Goal: Transaction & Acquisition: Purchase product/service

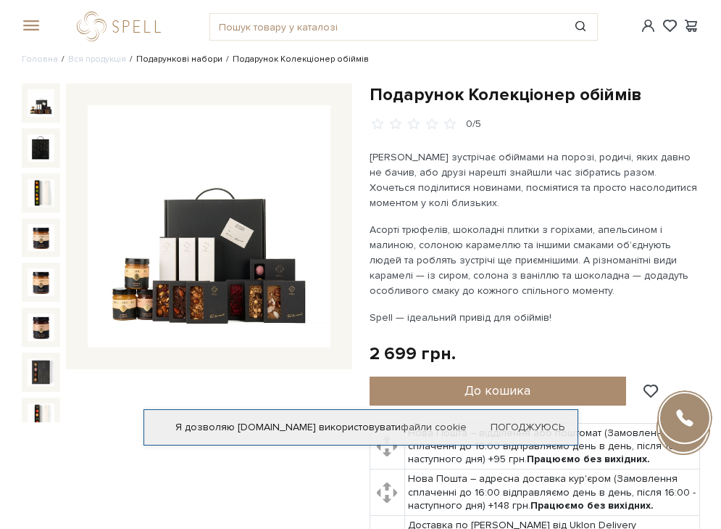
click at [177, 62] on link "Подарункові набори" at bounding box center [179, 59] width 86 height 11
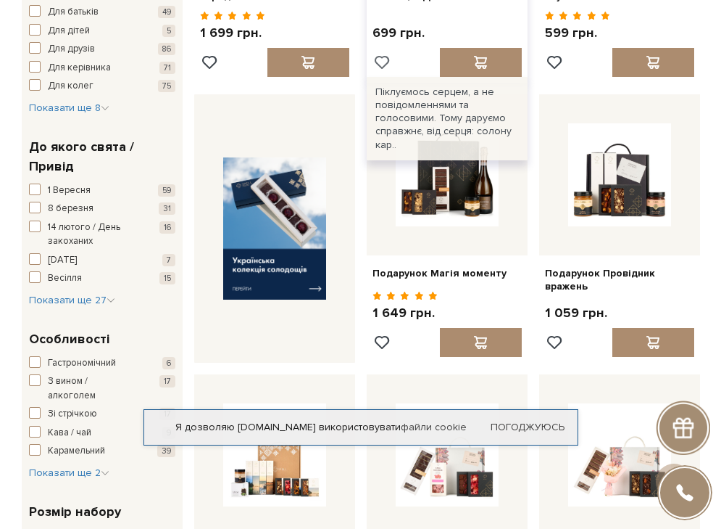
scroll to position [369, 0]
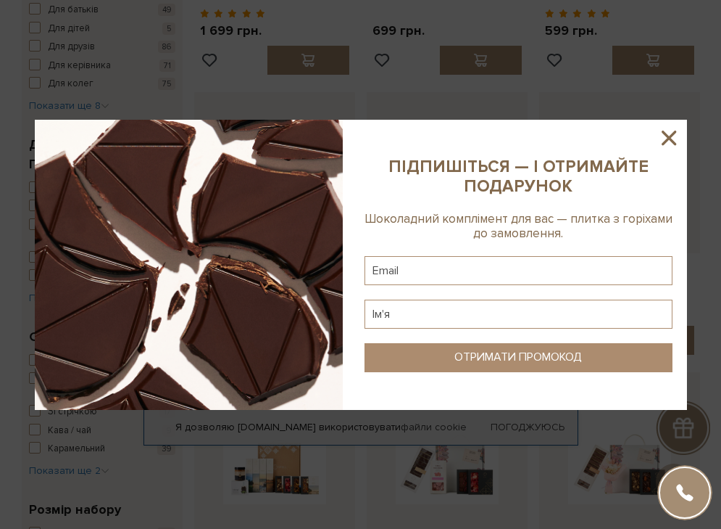
click at [664, 131] on icon at bounding box center [669, 138] width 15 height 15
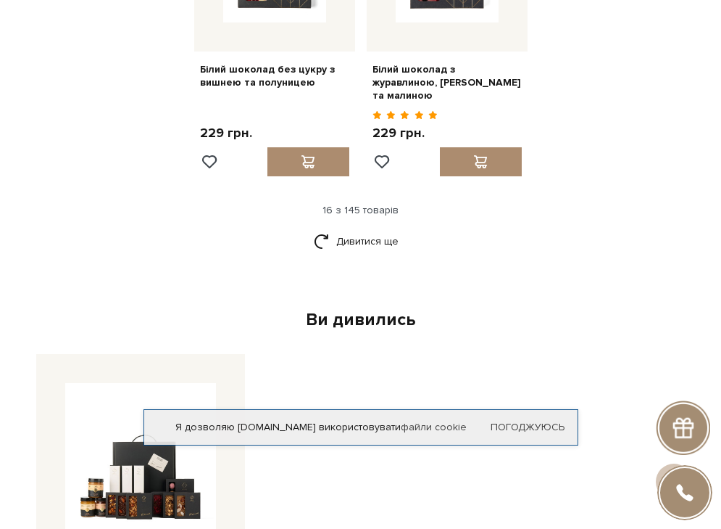
scroll to position [1723, 0]
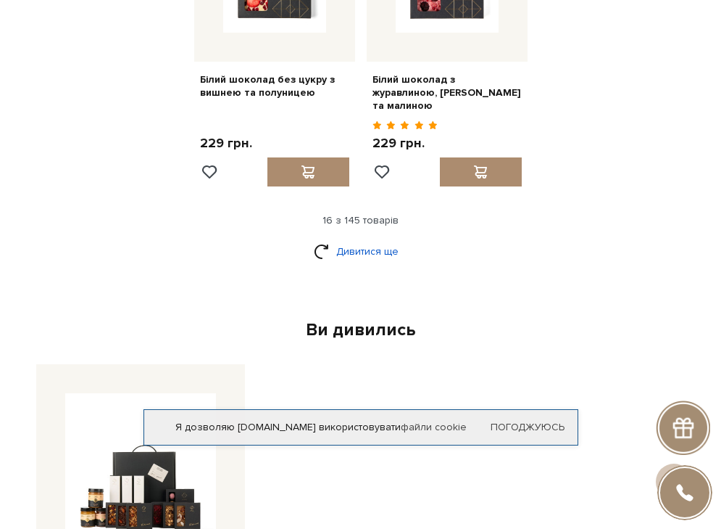
click at [336, 242] on link "Дивитися ще" at bounding box center [361, 251] width 94 height 25
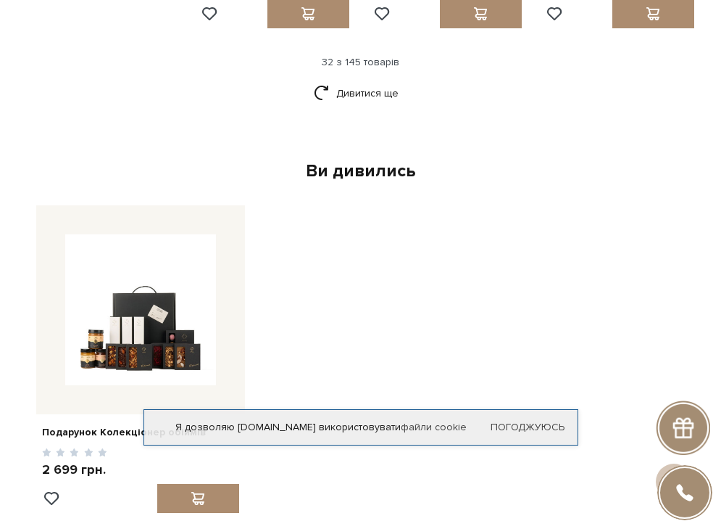
scroll to position [3284, 0]
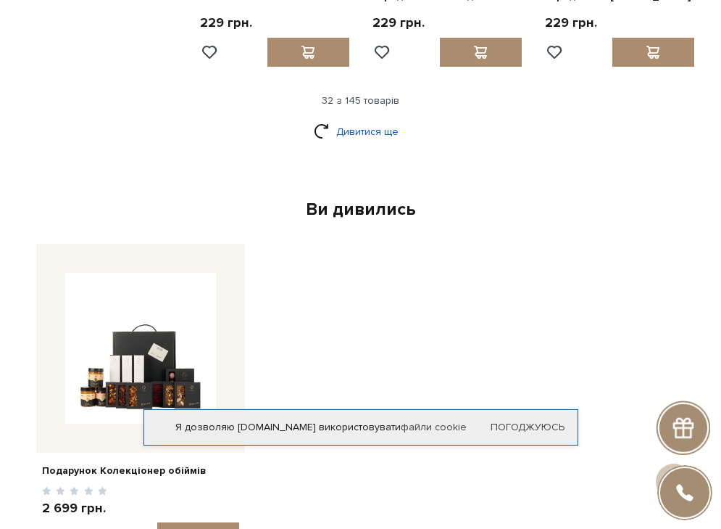
click at [381, 119] on link "Дивитися ще" at bounding box center [361, 131] width 94 height 25
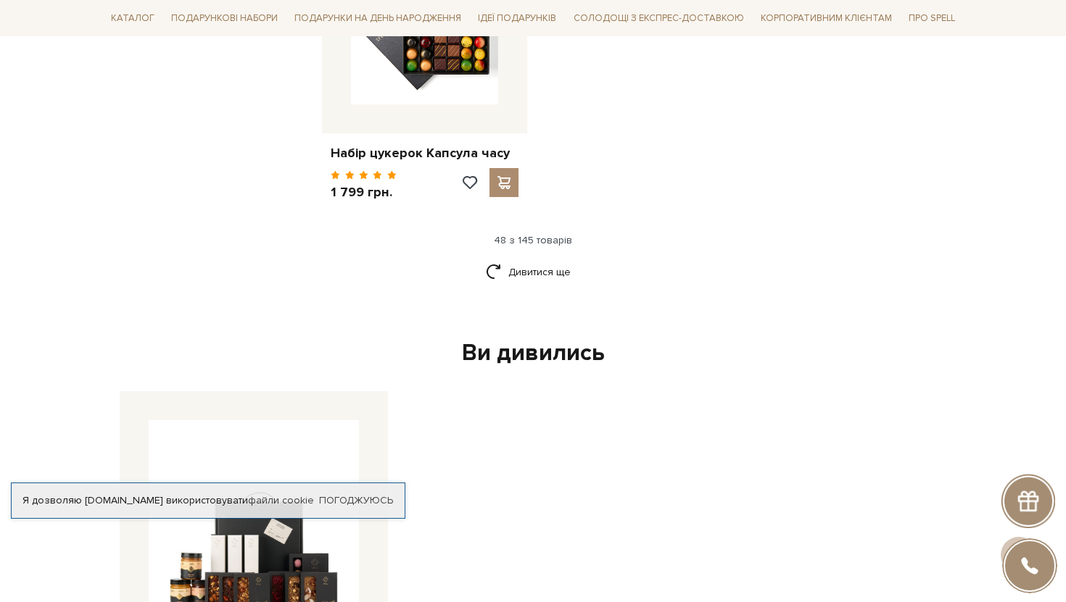
scroll to position [5459, 0]
click at [544, 258] on link "Дивитися ще" at bounding box center [533, 270] width 94 height 25
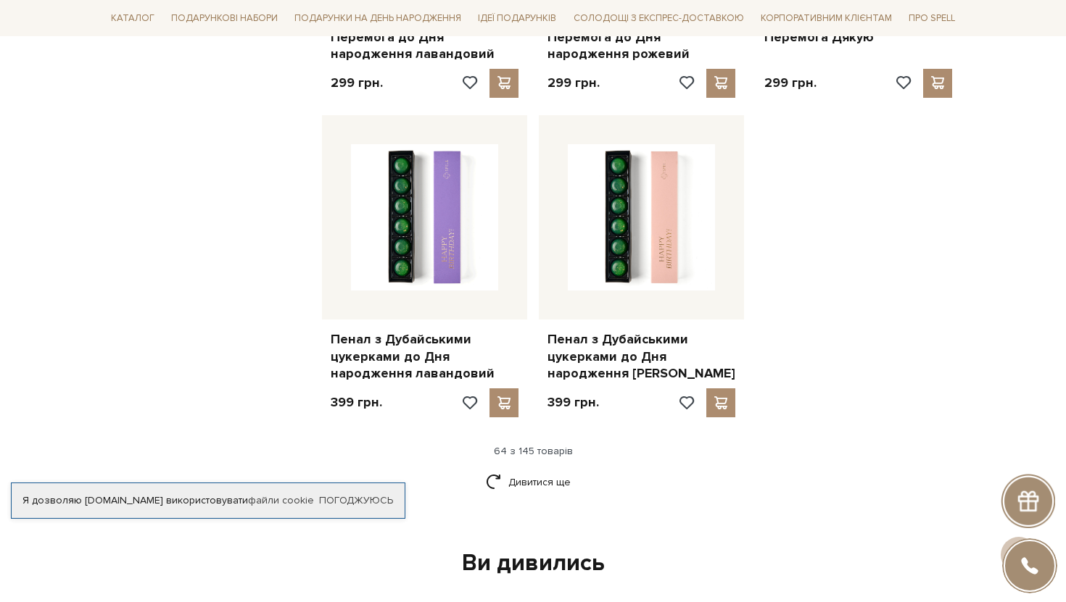
scroll to position [6875, 0]
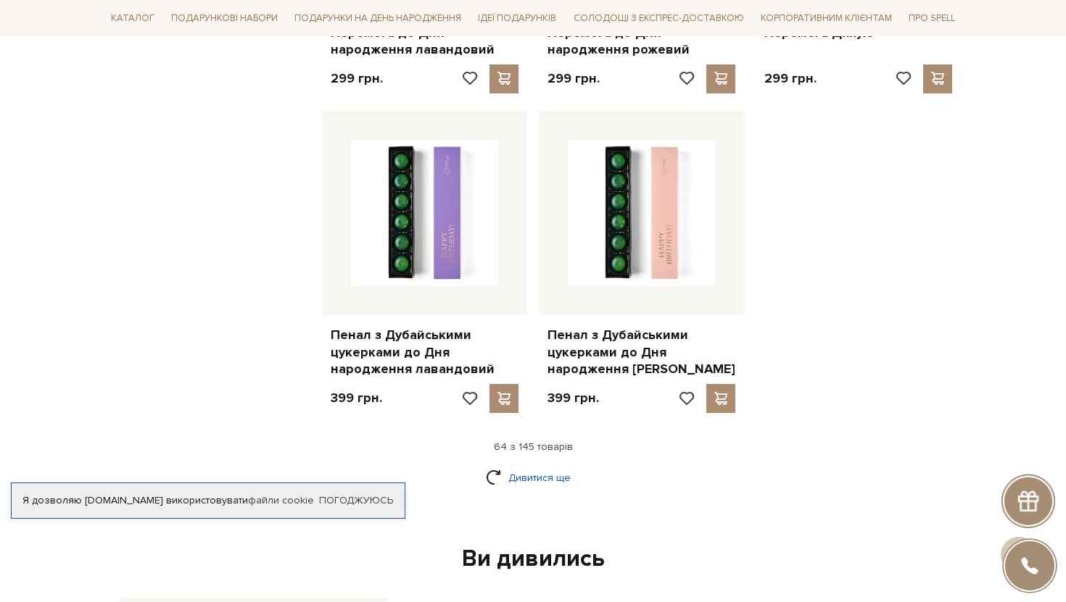
click at [547, 465] on link "Дивитися ще" at bounding box center [533, 477] width 94 height 25
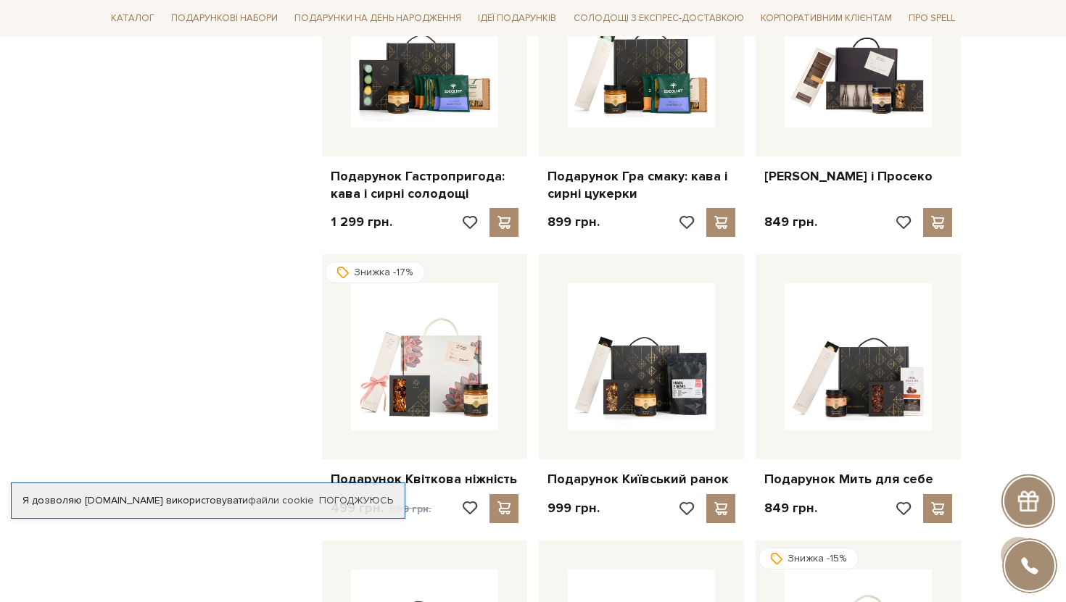
scroll to position [7694, 0]
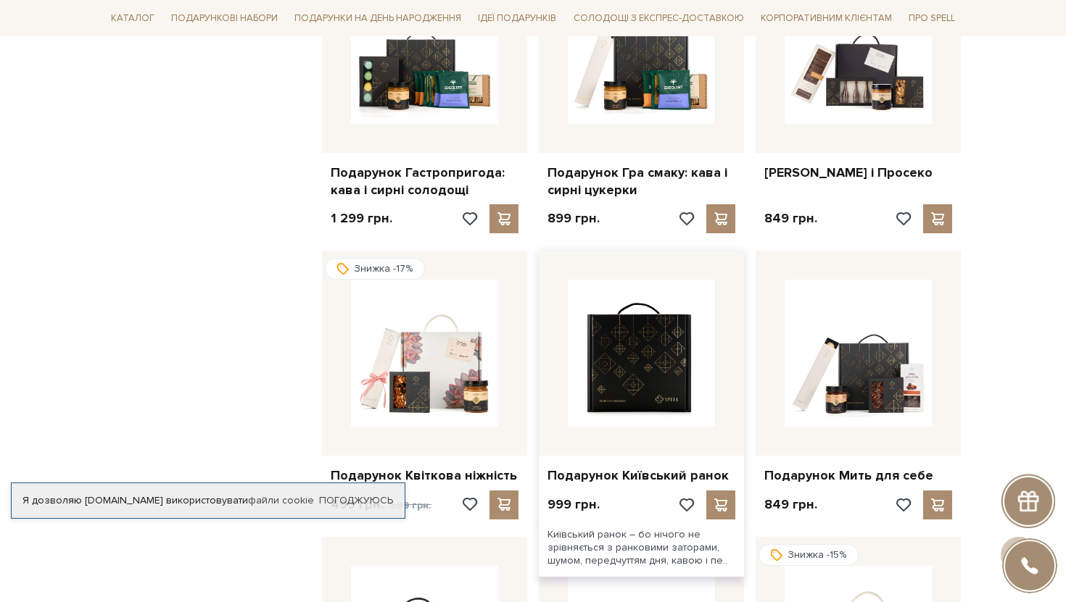
click at [644, 291] on img at bounding box center [641, 353] width 147 height 147
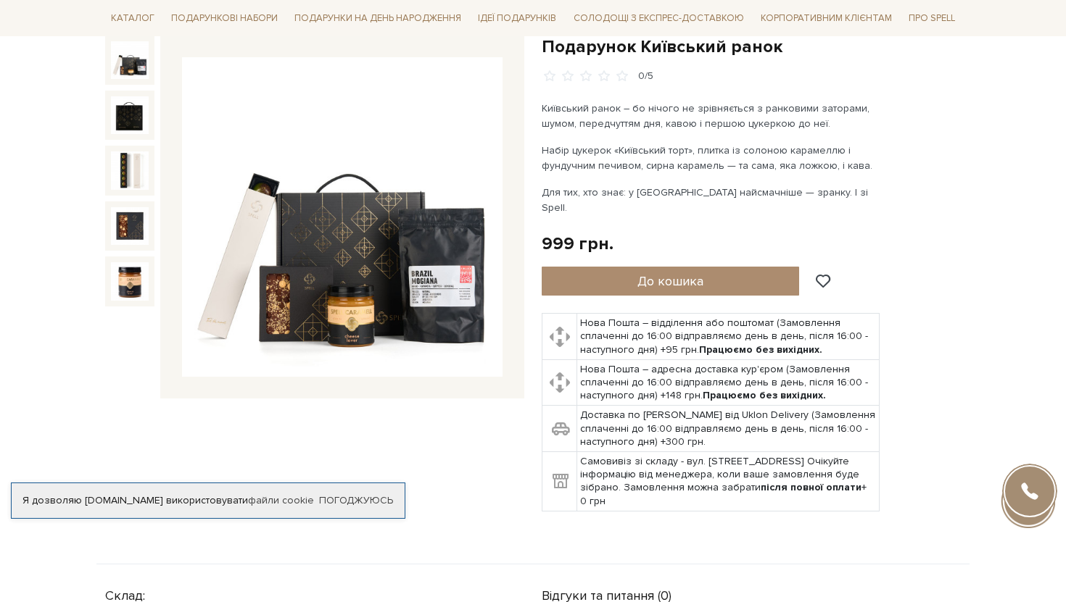
scroll to position [157, 0]
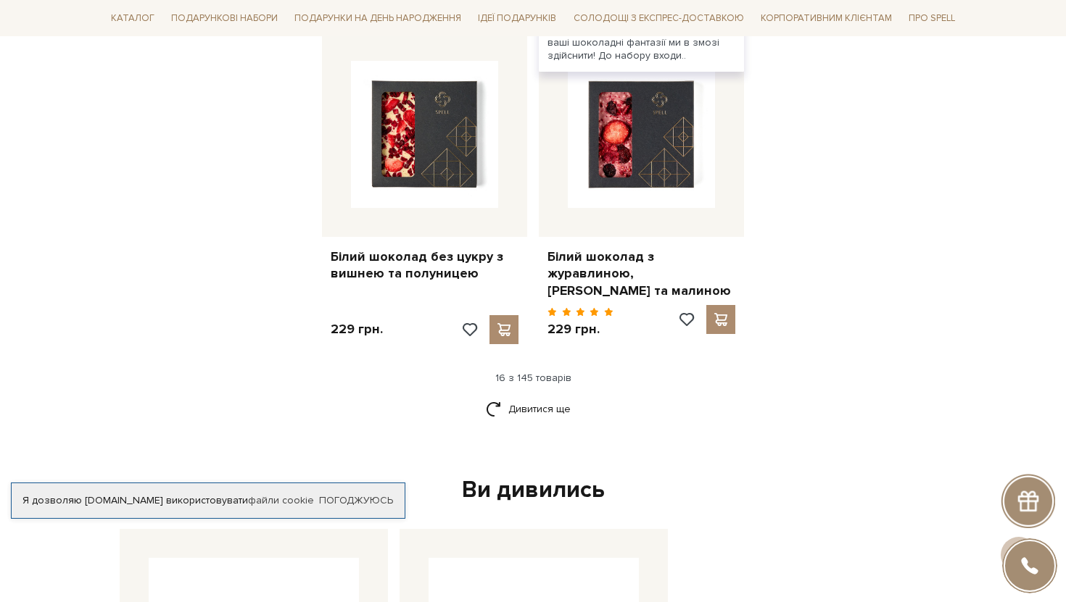
scroll to position [1830, 0]
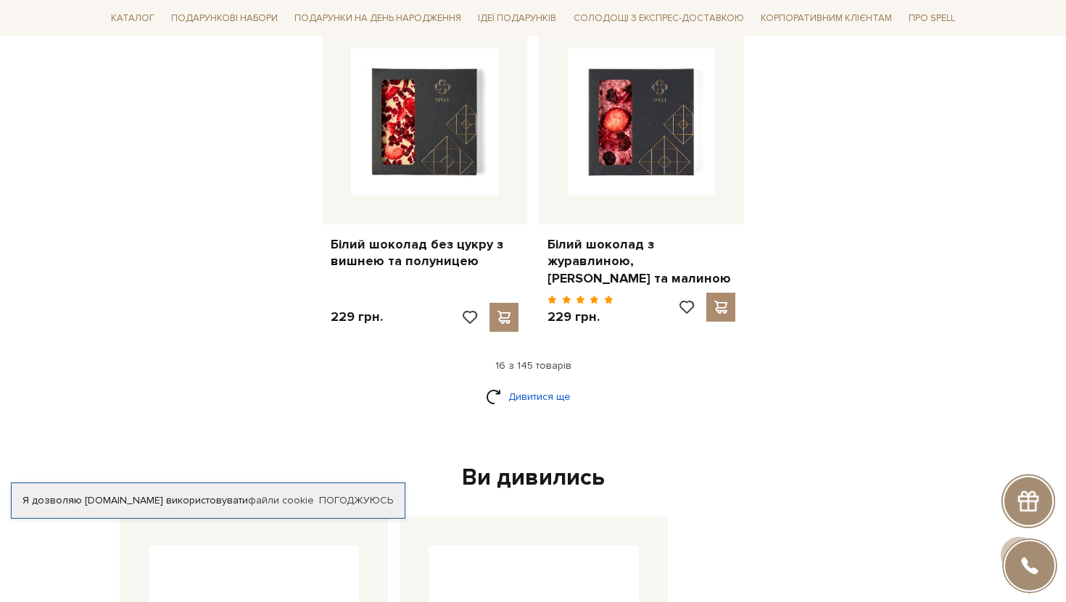
click at [531, 402] on link "Дивитися ще" at bounding box center [533, 396] width 94 height 25
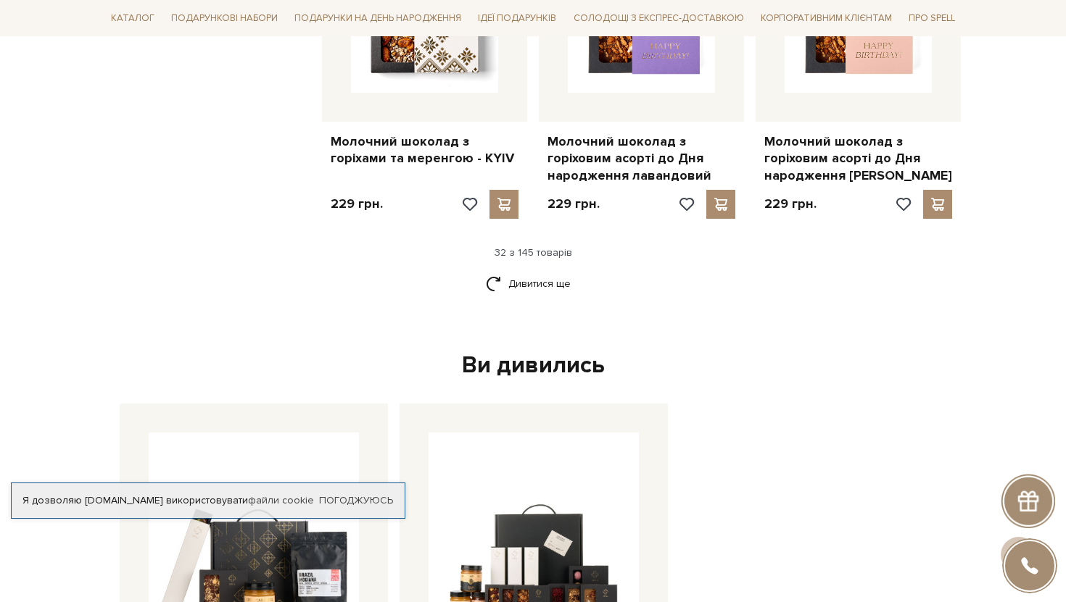
scroll to position [3532, 0]
click at [547, 272] on link "Дивитися ще" at bounding box center [533, 284] width 94 height 25
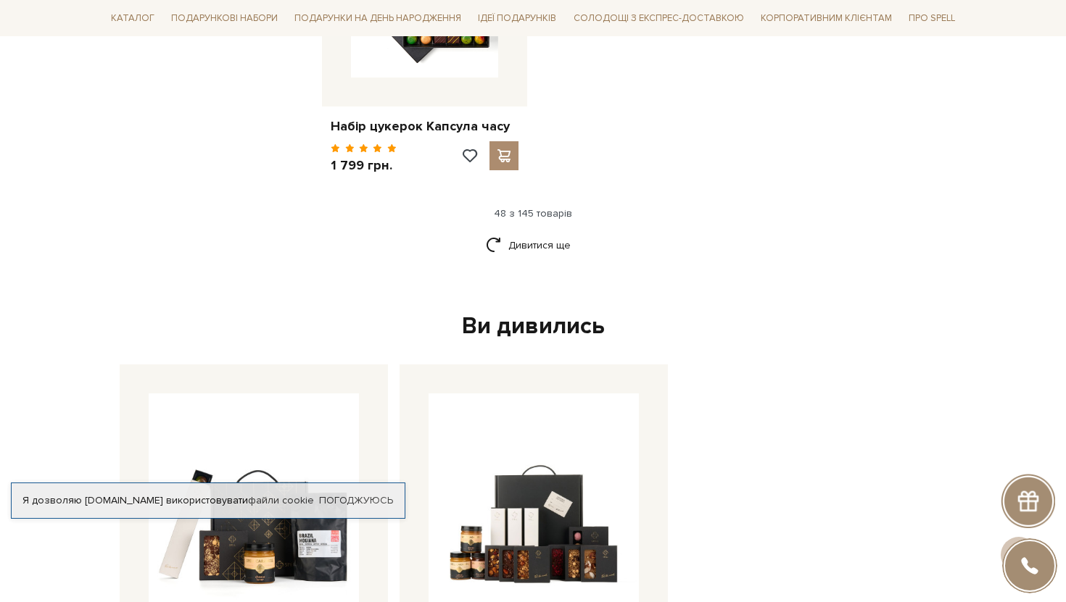
scroll to position [5483, 0]
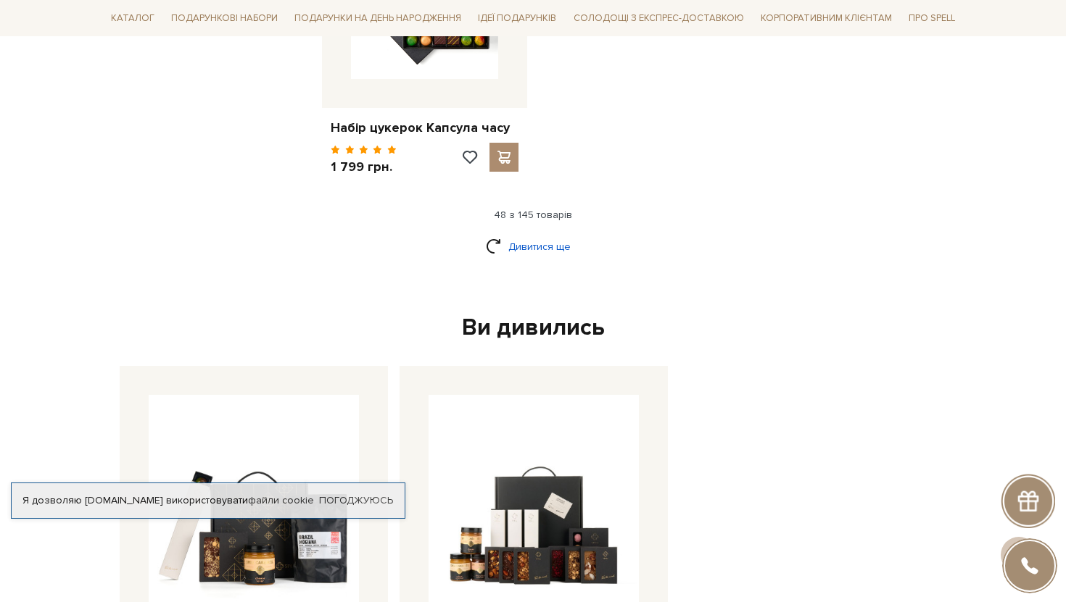
click at [542, 234] on link "Дивитися ще" at bounding box center [533, 246] width 94 height 25
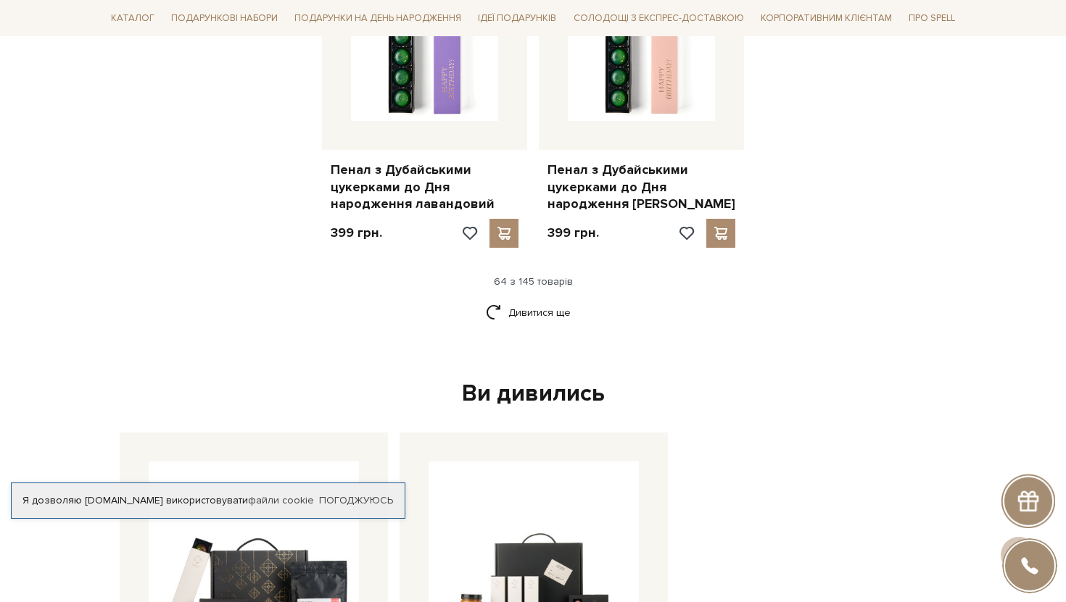
scroll to position [7033, 0]
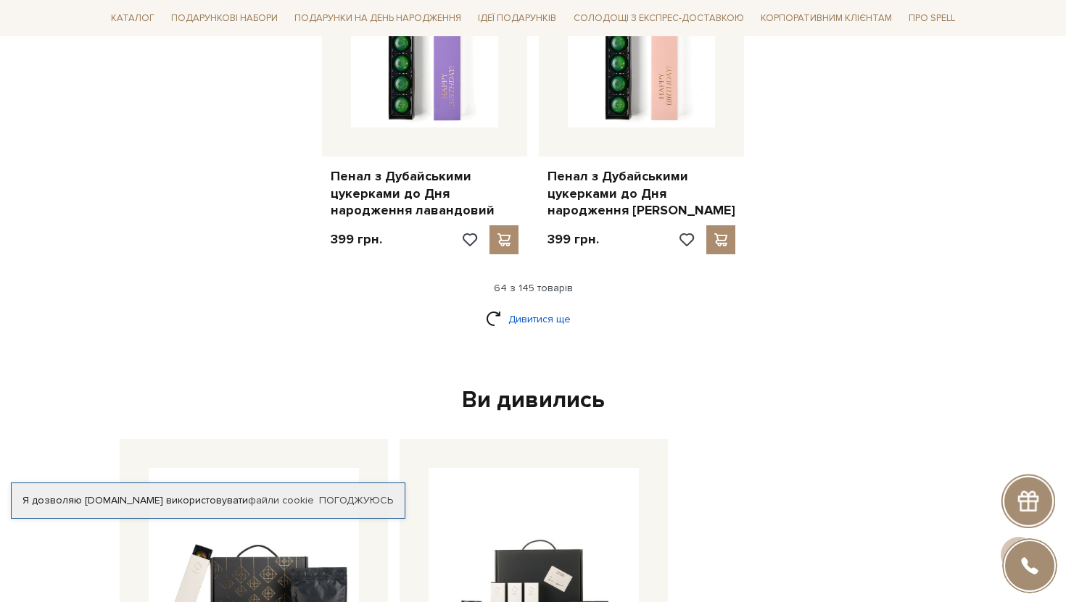
click at [542, 307] on link "Дивитися ще" at bounding box center [533, 319] width 94 height 25
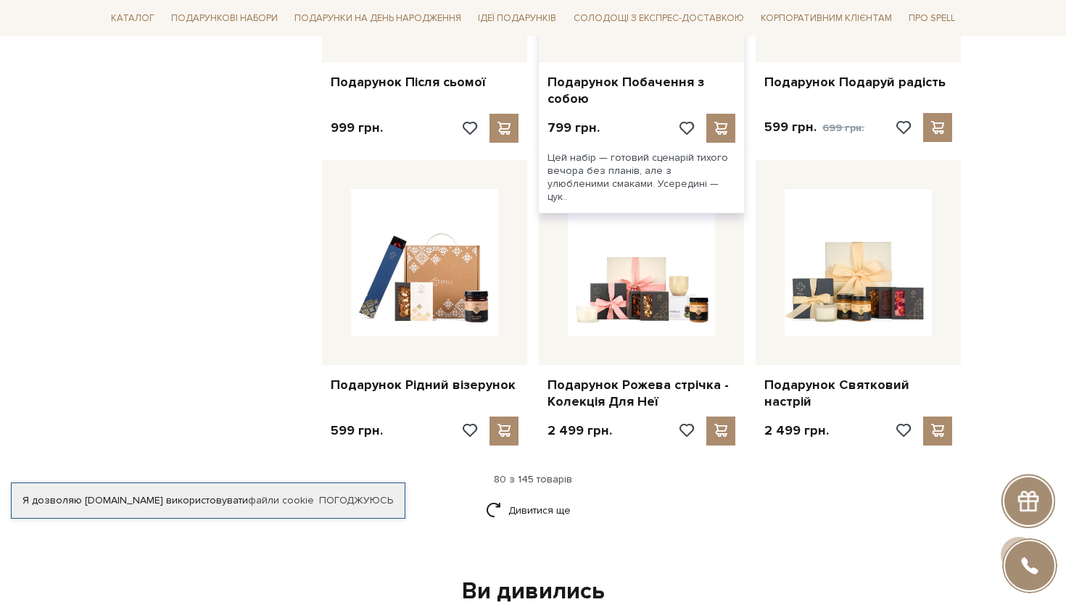
scroll to position [8377, 0]
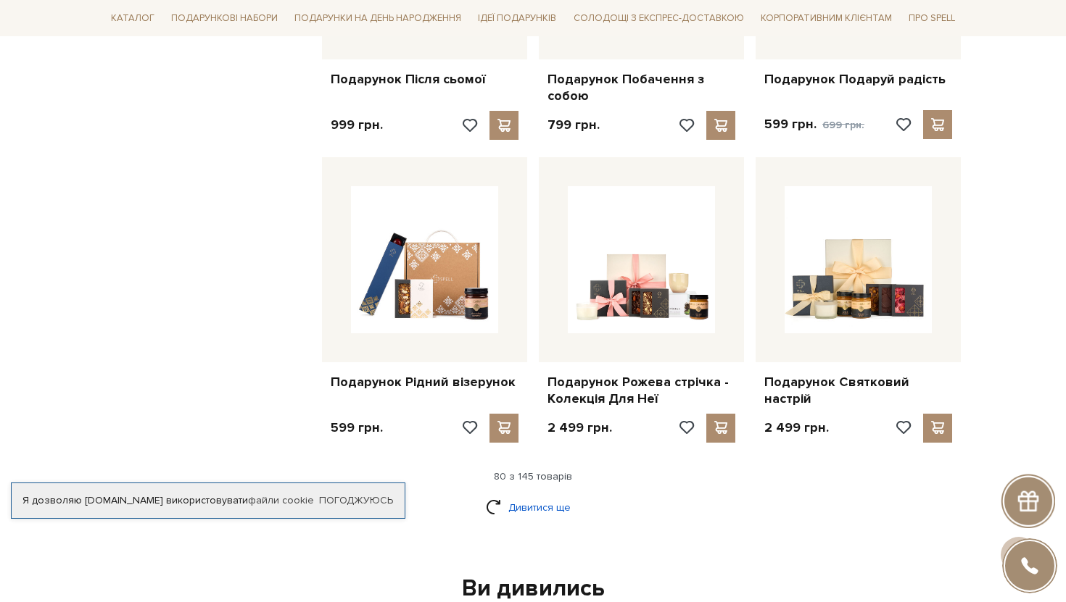
click at [533, 495] on link "Дивитися ще" at bounding box center [533, 507] width 94 height 25
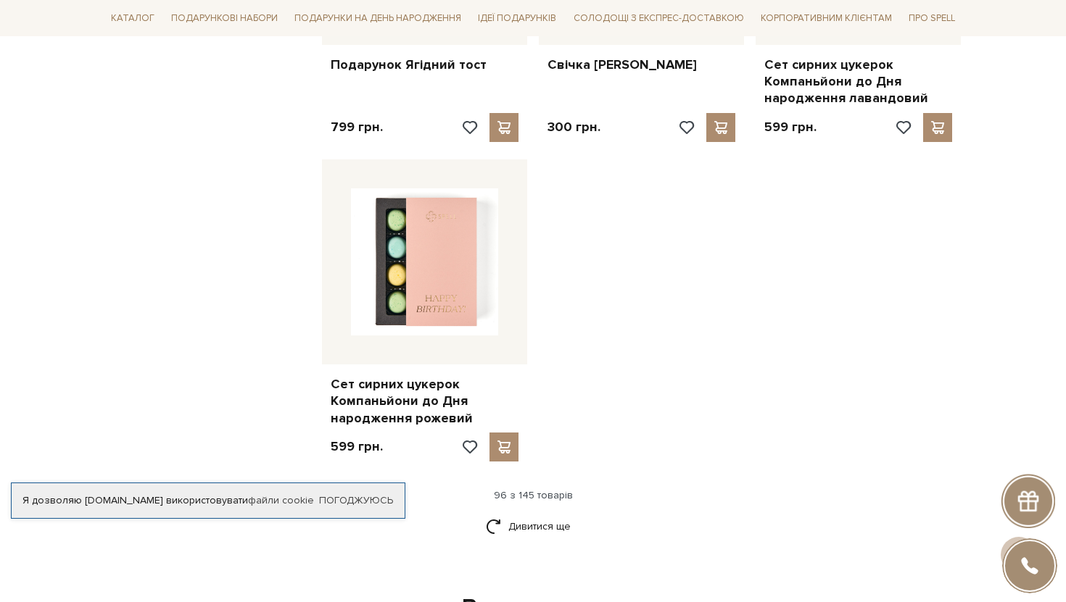
scroll to position [10215, 0]
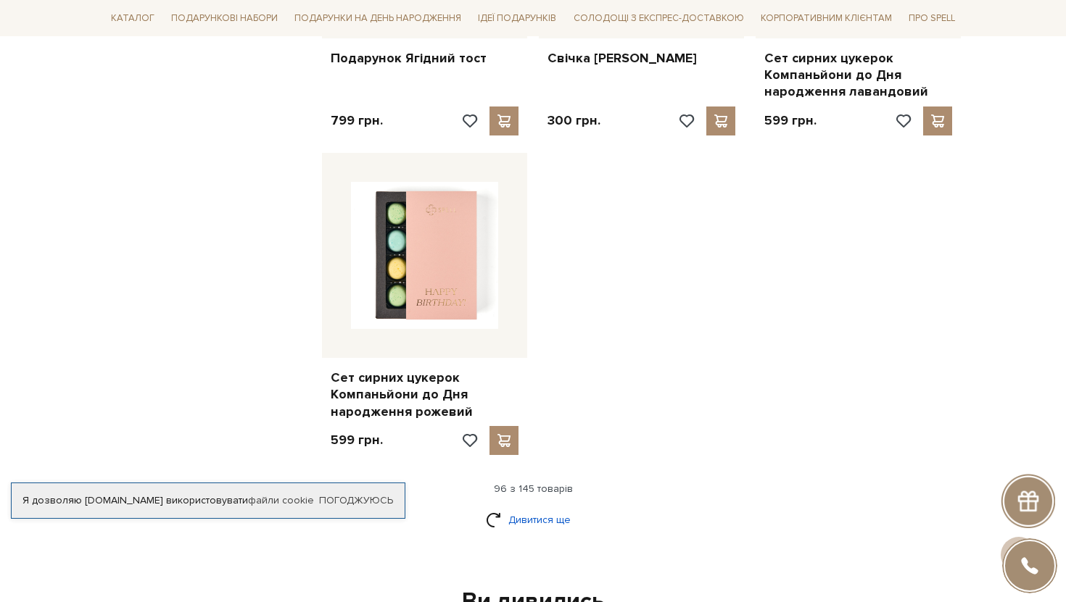
click at [542, 508] on link "Дивитися ще" at bounding box center [533, 520] width 94 height 25
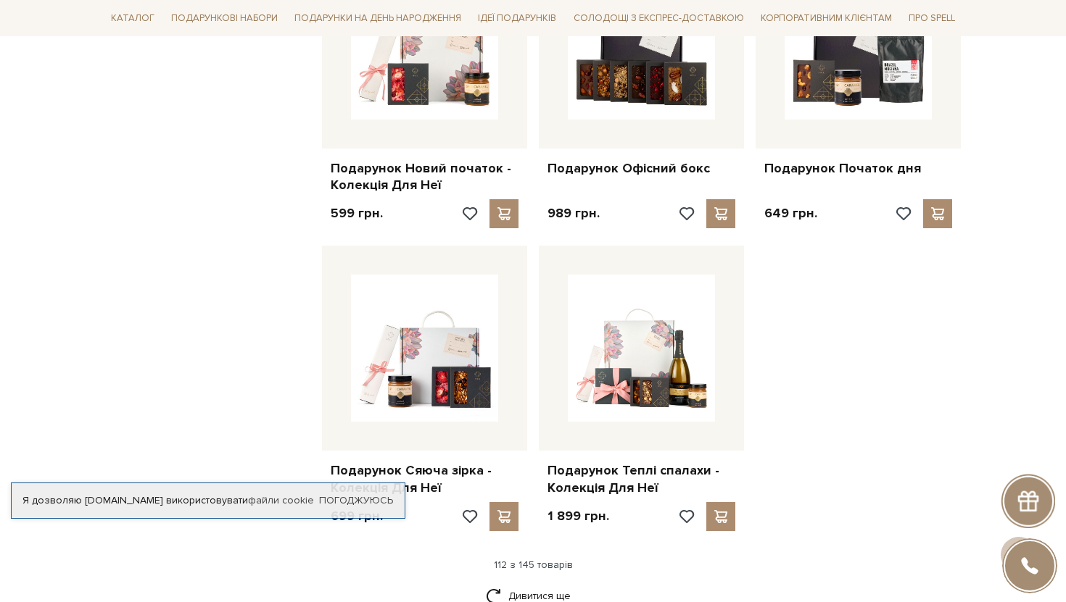
scroll to position [11650, 0]
